Goal: Information Seeking & Learning: Check status

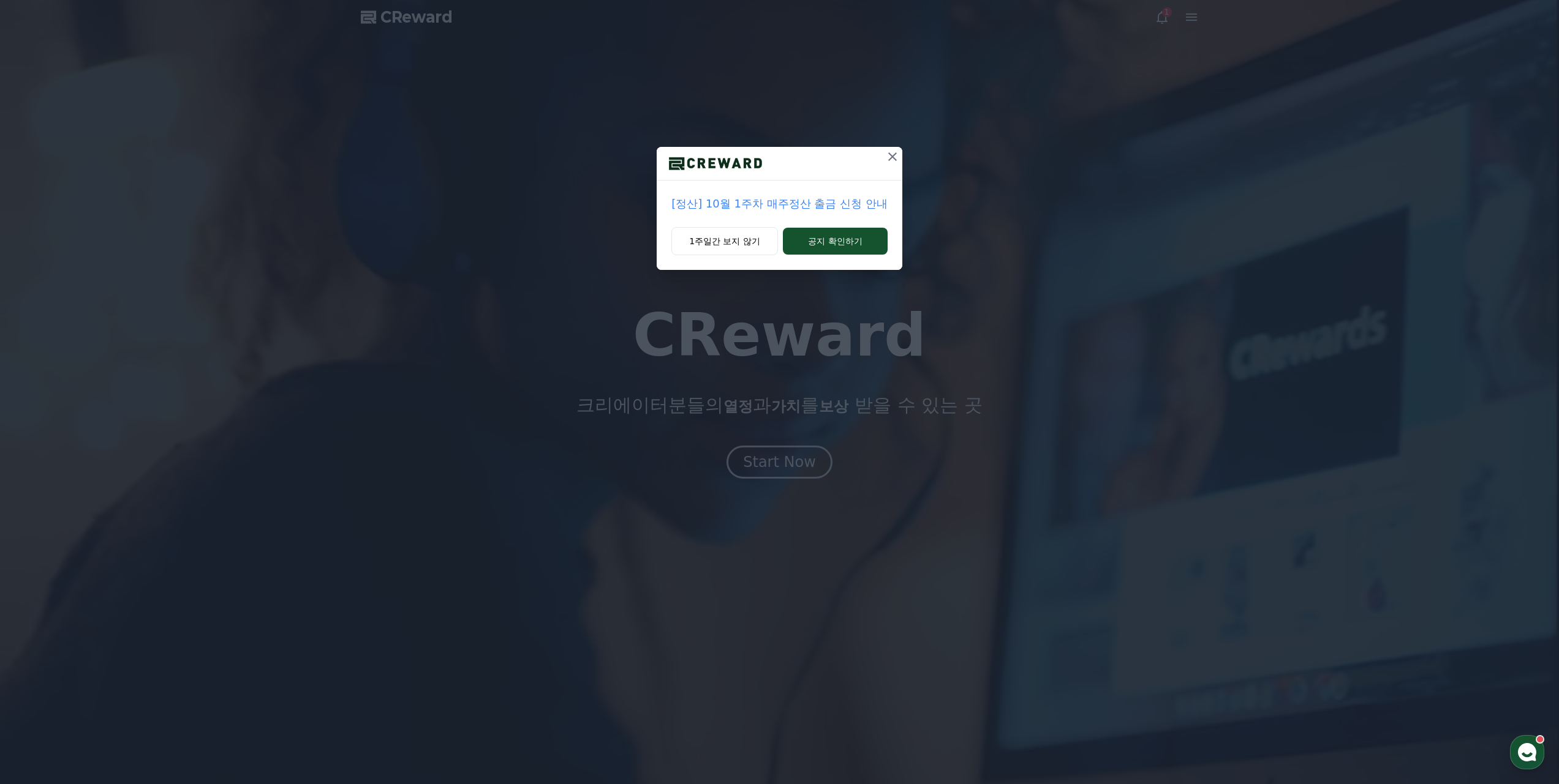
click at [891, 161] on icon at bounding box center [893, 157] width 15 height 15
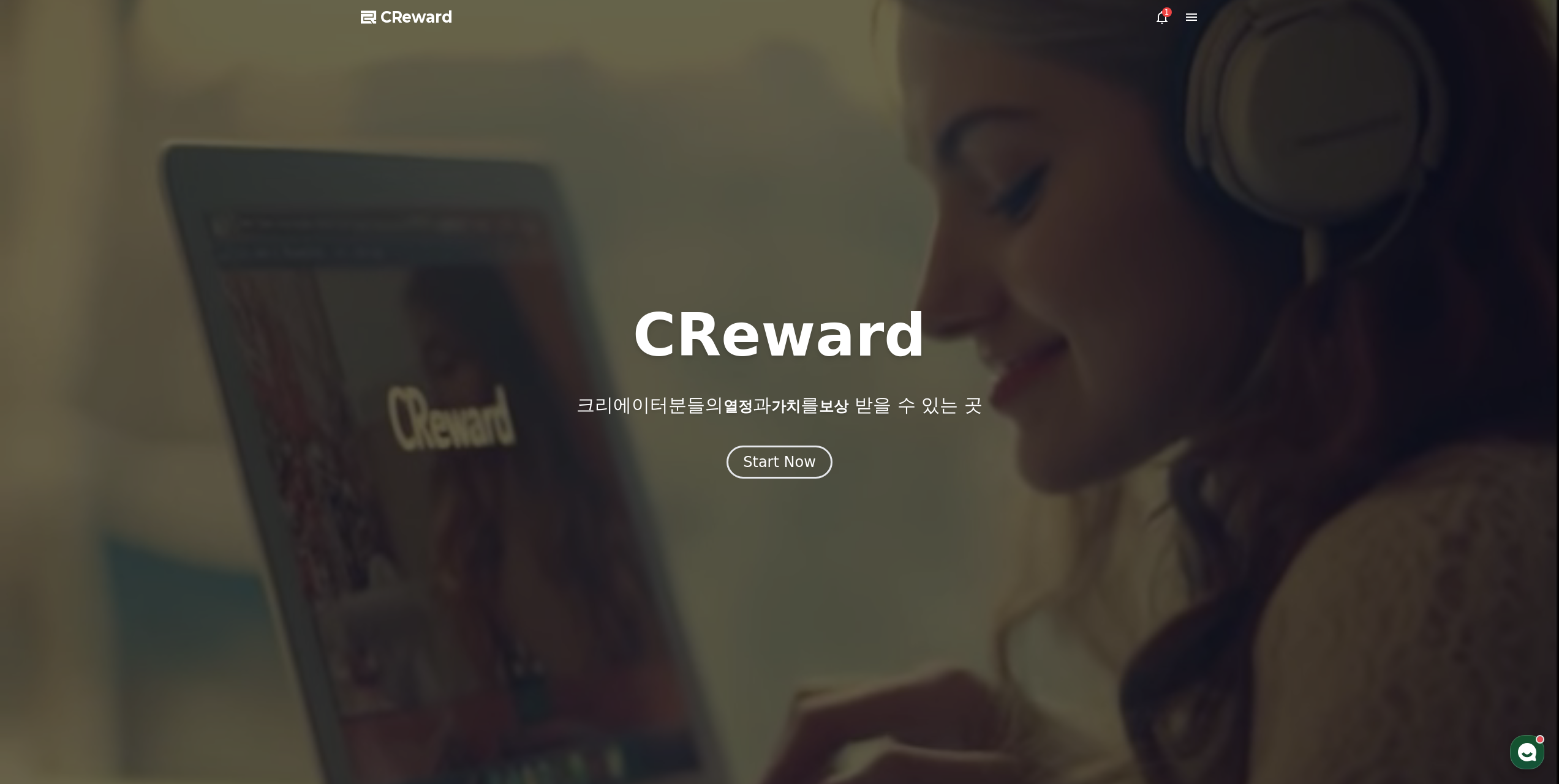
click at [1164, 16] on div "1" at bounding box center [1166, 12] width 10 height 10
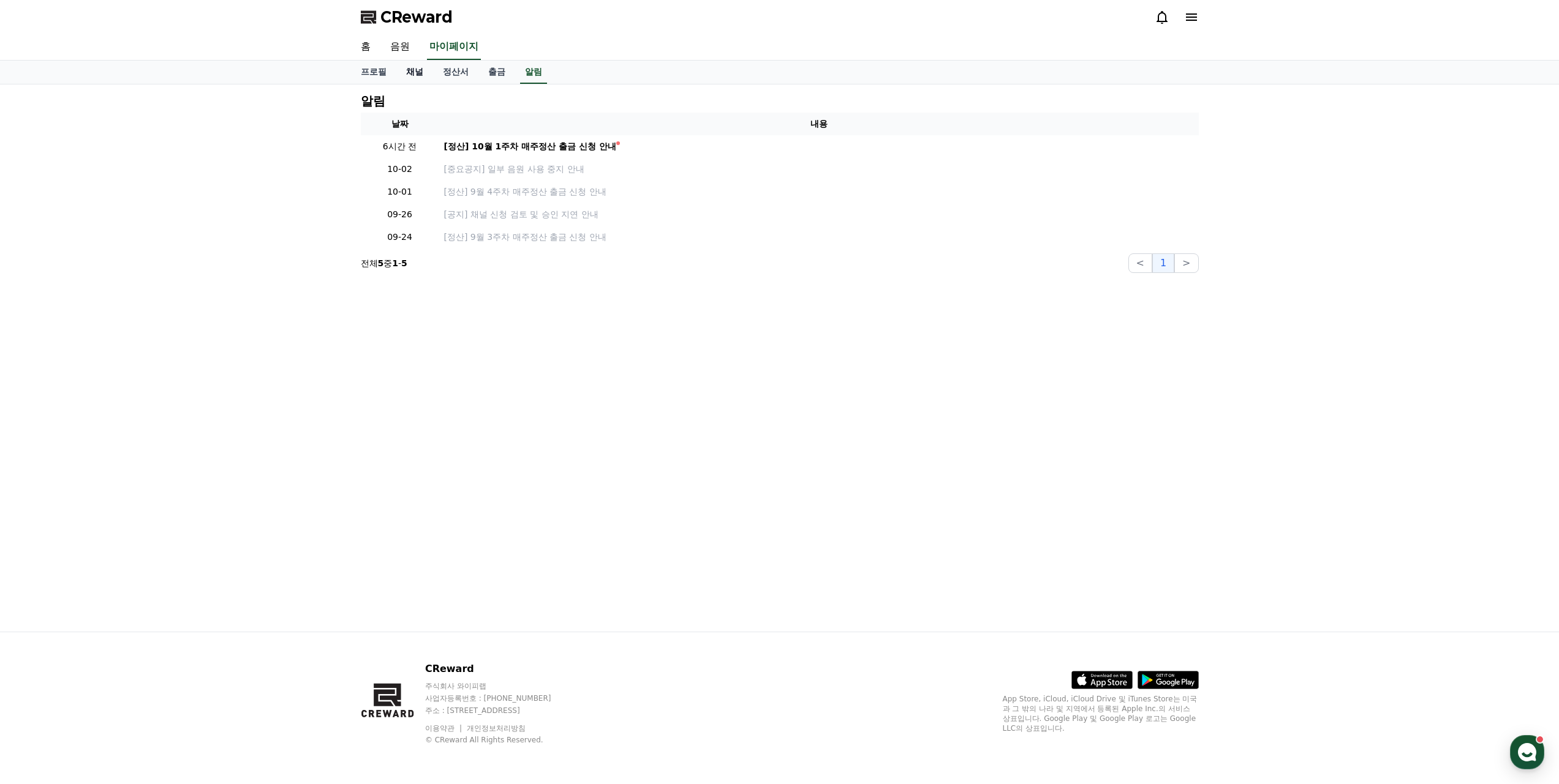
click at [417, 71] on link "채널" at bounding box center [414, 72] width 37 height 23
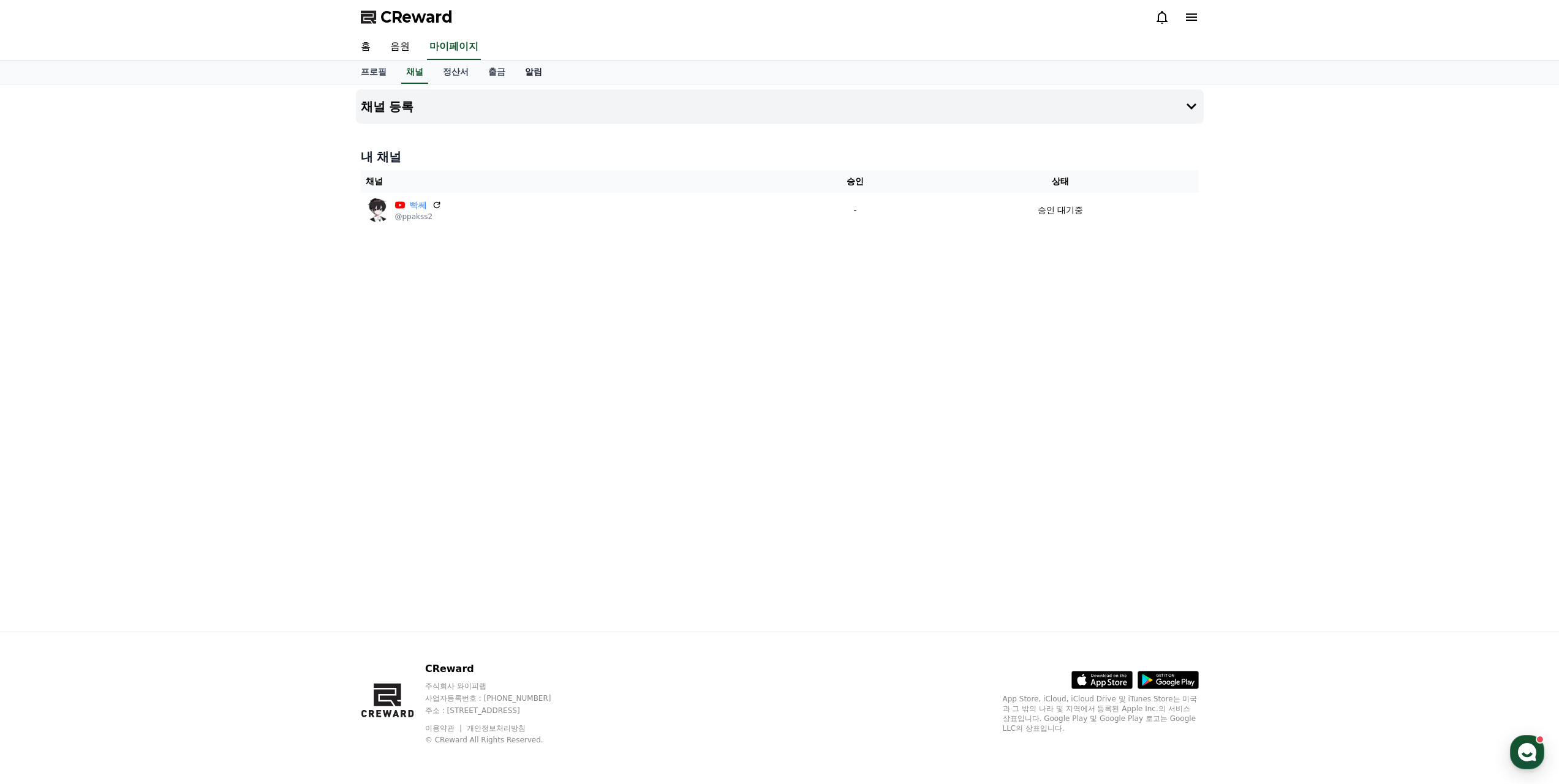
click at [526, 70] on link "알림" at bounding box center [533, 72] width 37 height 23
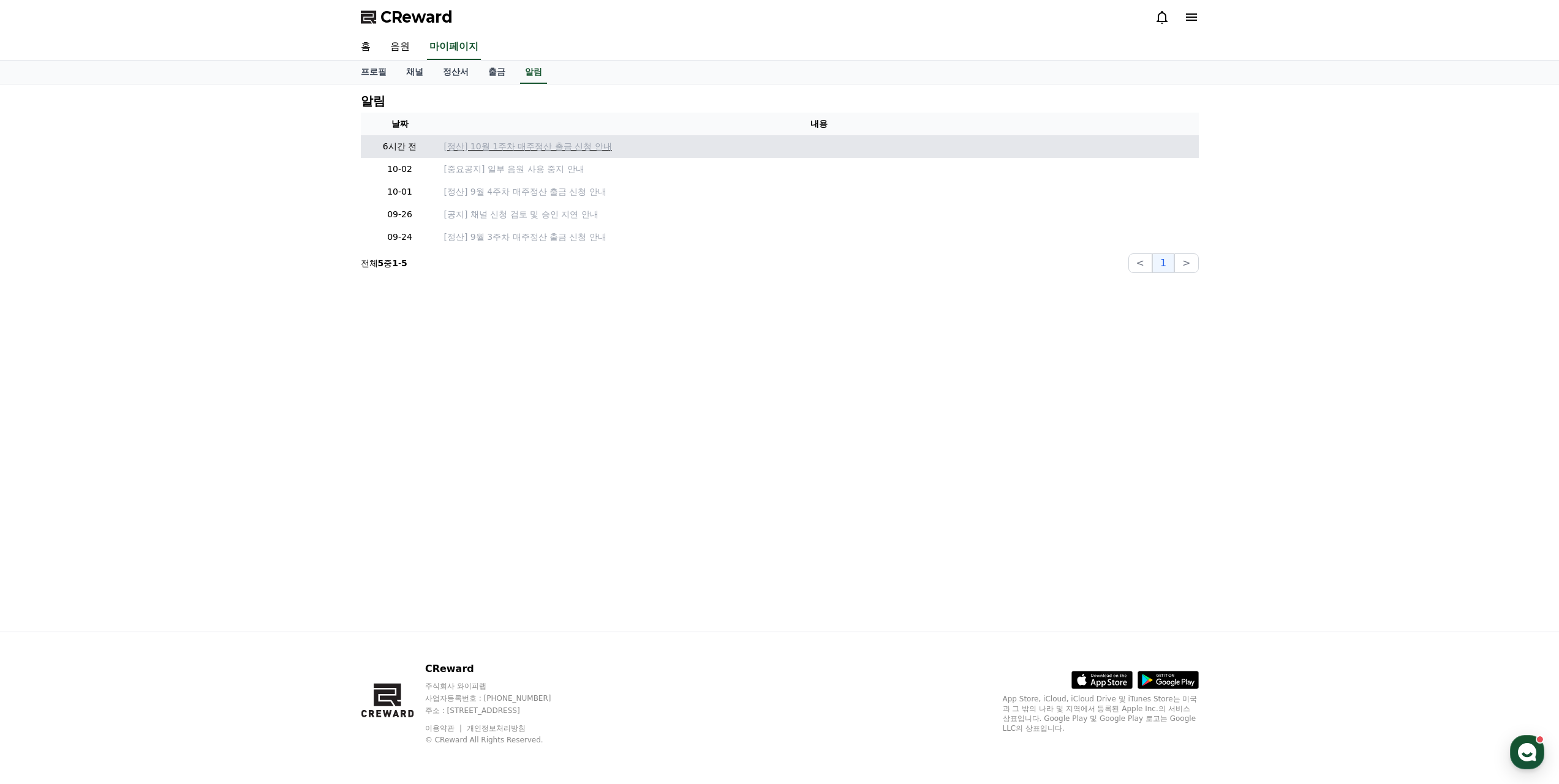
click at [553, 144] on p "[정산] 10월 1주차 매주정산 출금 신청 안내" at bounding box center [819, 146] width 750 height 13
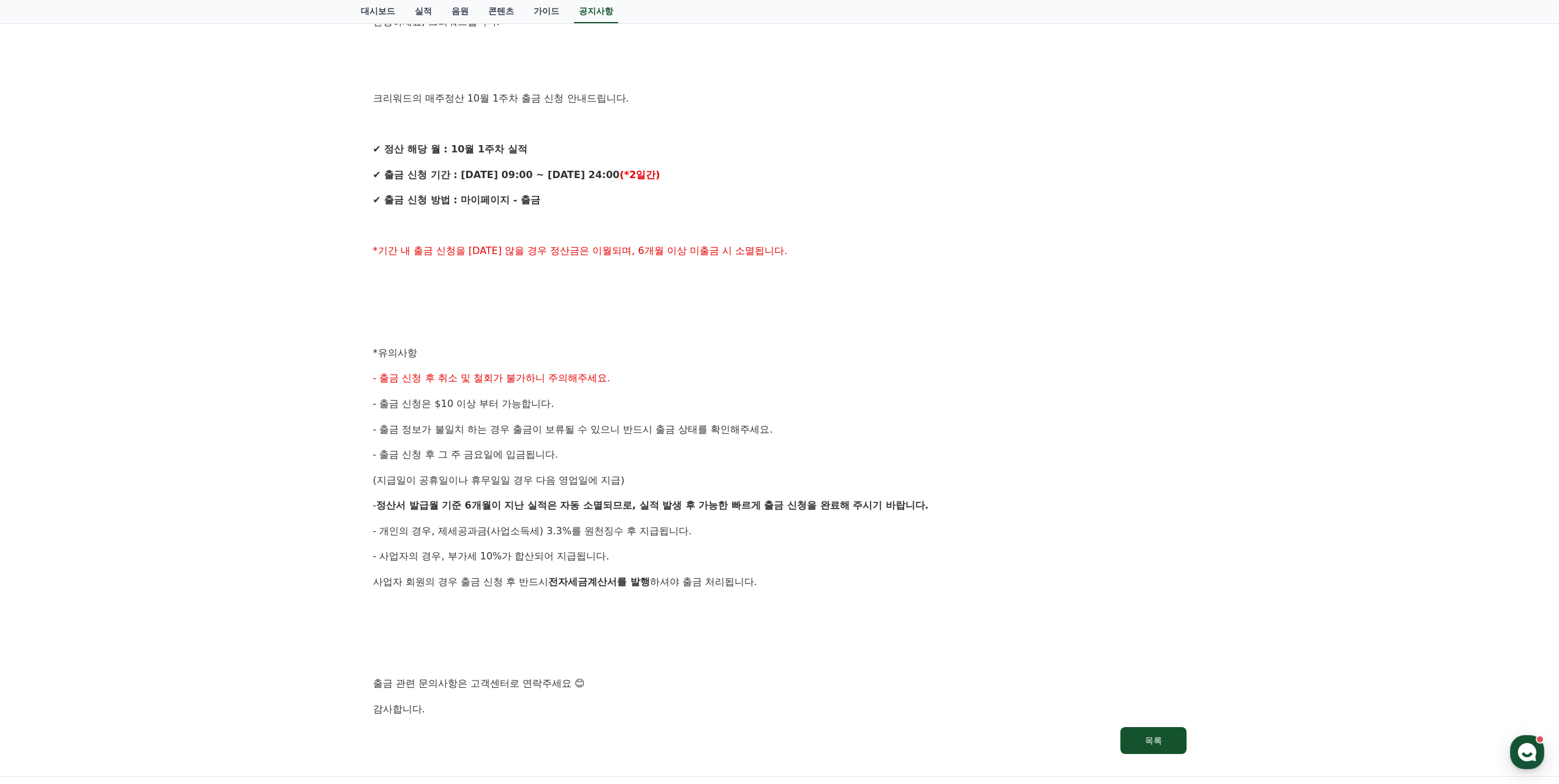
scroll to position [184, 0]
